Goal: Information Seeking & Learning: Learn about a topic

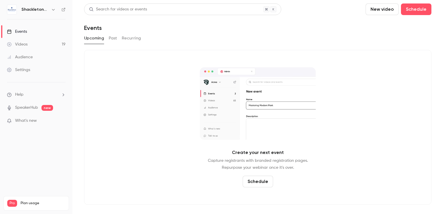
click at [24, 43] on div "Videos" at bounding box center [17, 44] width 21 height 6
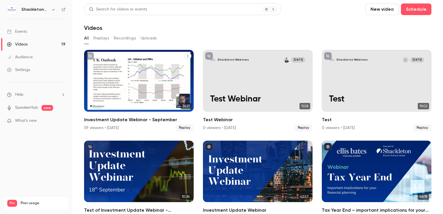
click at [136, 72] on div "Investment Update Webinar - September" at bounding box center [139, 81] width 110 height 62
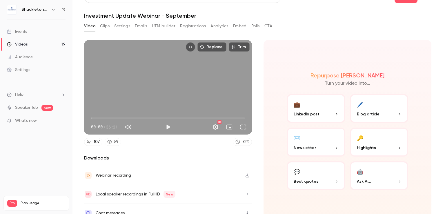
scroll to position [19, 0]
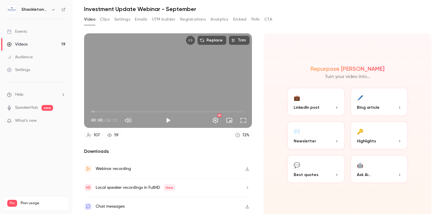
click at [382, 135] on button "🔑 Highlights" at bounding box center [379, 135] width 59 height 29
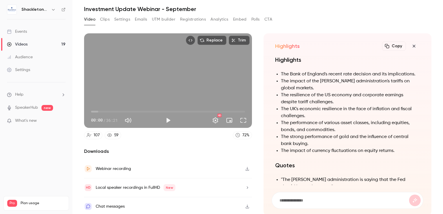
scroll to position [0, 0]
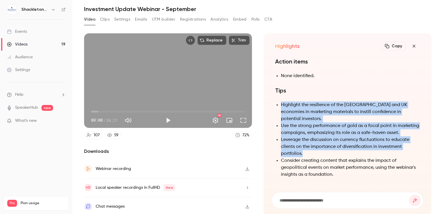
drag, startPoint x: 304, startPoint y: 152, endPoint x: 274, endPoint y: 105, distance: 55.3
click at [275, 105] on ul "Highlight the resilience of the [GEOGRAPHIC_DATA] and UK economies in marketing…" at bounding box center [347, 139] width 145 height 76
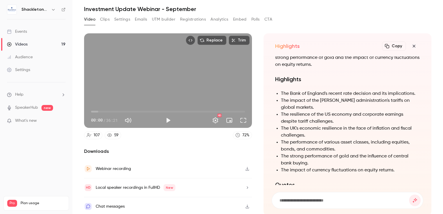
scroll to position [-174, 0]
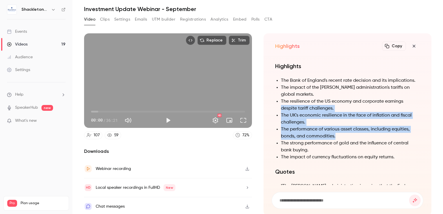
drag, startPoint x: 339, startPoint y: 134, endPoint x: 275, endPoint y: 109, distance: 68.6
click at [275, 109] on ul "The Bank of England's recent rate decision and its implications. The impact of …" at bounding box center [347, 118] width 145 height 83
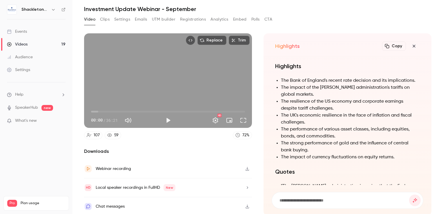
drag, startPoint x: 275, startPoint y: 109, endPoint x: 312, endPoint y: 144, distance: 50.6
click at [312, 144] on li "The strong performance of gold and the influence of central bank buying." at bounding box center [350, 147] width 139 height 14
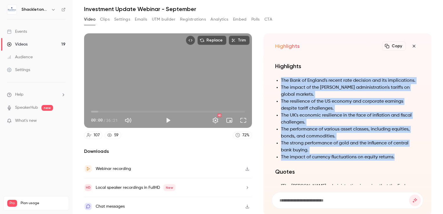
drag, startPoint x: 394, startPoint y: 156, endPoint x: 269, endPoint y: 73, distance: 150.3
click at [271, 73] on div "Summary The transcript is from an investment webinar hosted by [PERSON_NAME] an…" at bounding box center [347, 120] width 152 height 128
drag, startPoint x: 269, startPoint y: 73, endPoint x: 291, endPoint y: 81, distance: 24.1
copy ul "The Bank of England's recent rate decision and its implications. The impact of …"
